Goal: Browse casually

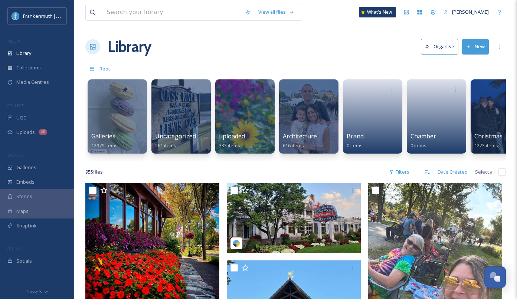
scroll to position [110, 0]
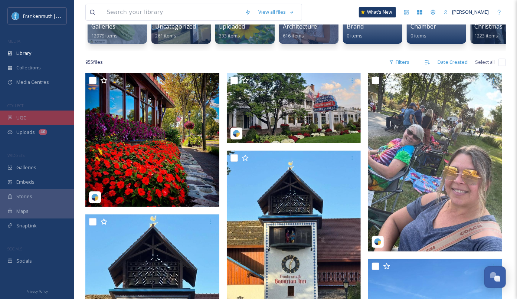
click at [48, 117] on div "UGC" at bounding box center [37, 118] width 74 height 14
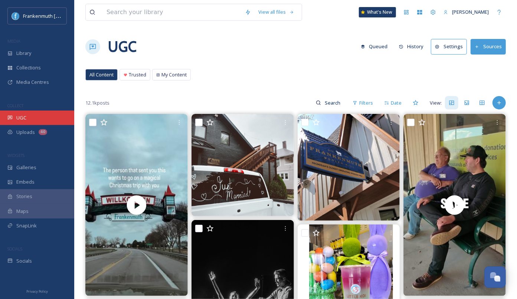
click at [54, 121] on div "UGC" at bounding box center [37, 118] width 74 height 14
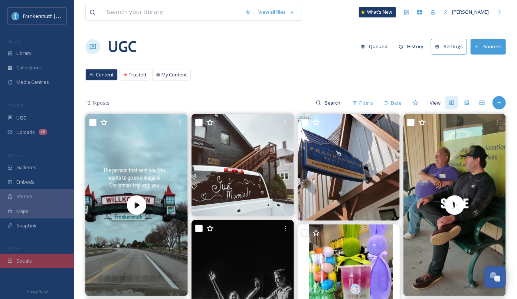
click at [31, 262] on span "Socials" at bounding box center [24, 261] width 16 height 7
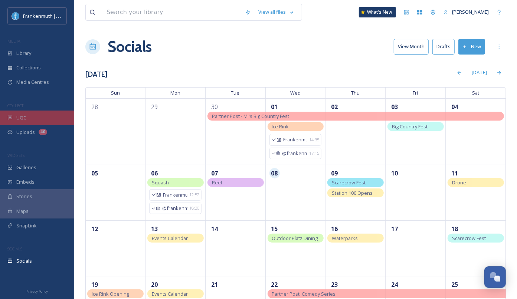
click at [50, 121] on div "UGC" at bounding box center [37, 118] width 74 height 14
